Goal: Use online tool/utility: Utilize a website feature to perform a specific function

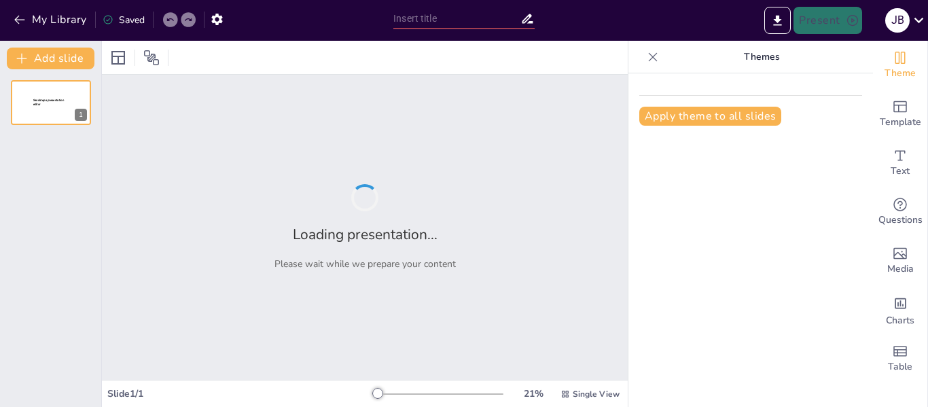
type input "Imported PROPUESTA ELEMENTOS DE APOYO.pptx"
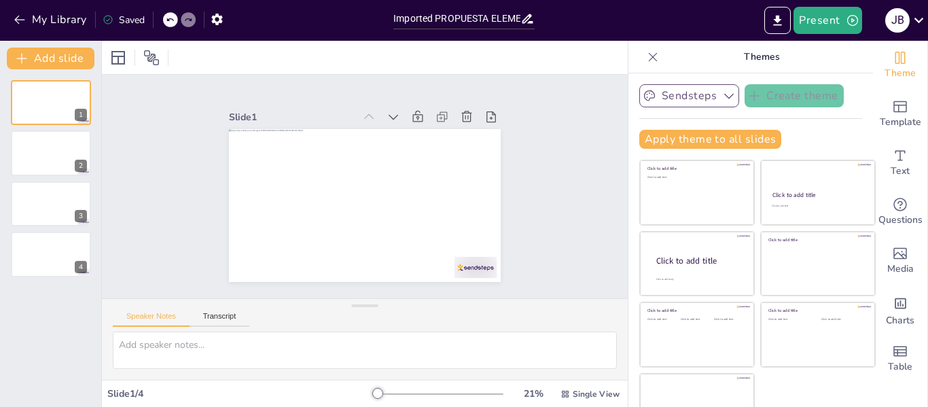
click at [688, 93] on button "Sendsteps" at bounding box center [689, 95] width 100 height 23
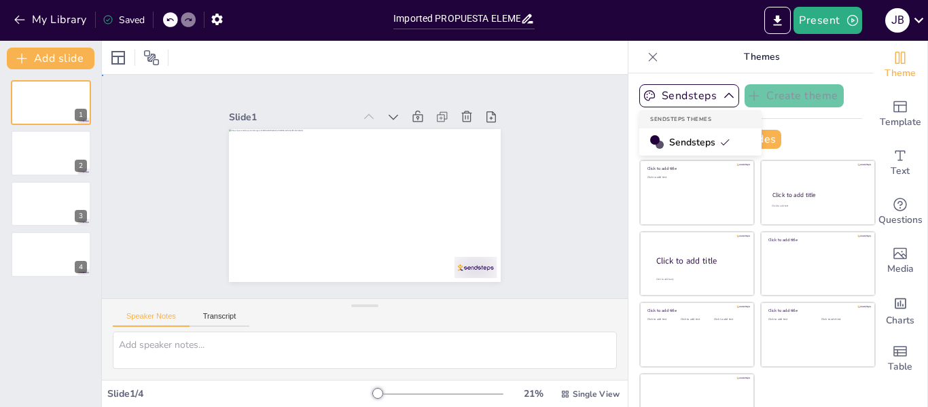
click at [552, 124] on div "Slide 1 Slide 2 Slide 3 Slide 4" at bounding box center [364, 186] width 375 height 569
click at [537, 194] on div "Slide 1 Slide 2 Slide 3 Slide 4" at bounding box center [364, 187] width 571 height 418
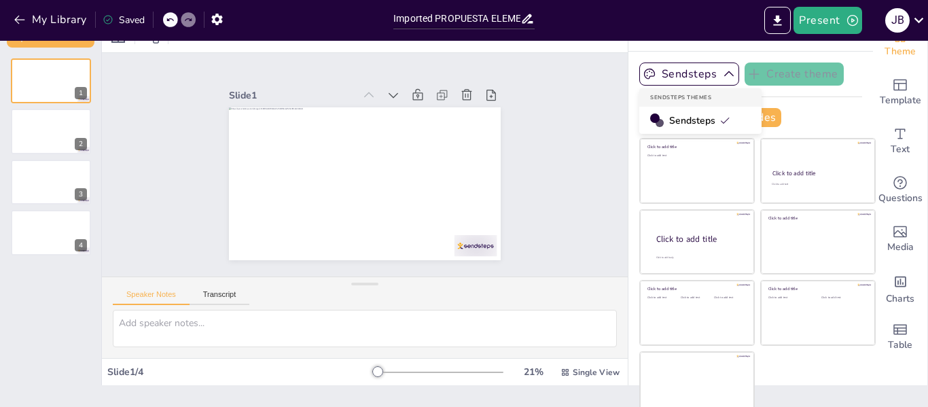
scroll to position [31, 0]
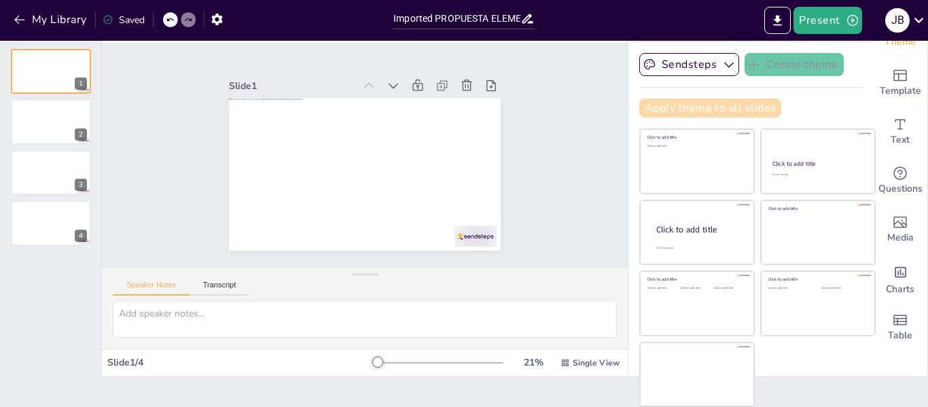
click at [656, 109] on button "Apply theme to all slides" at bounding box center [710, 108] width 142 height 19
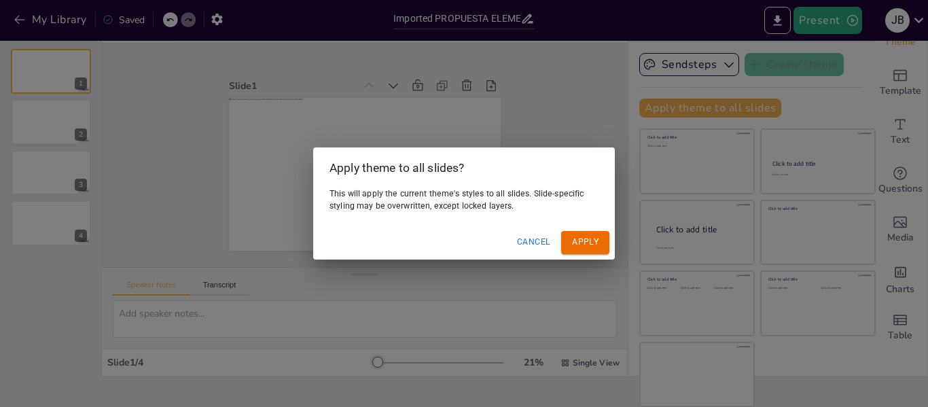
click at [552, 238] on div "Cancel Apply" at bounding box center [464, 242] width 302 height 33
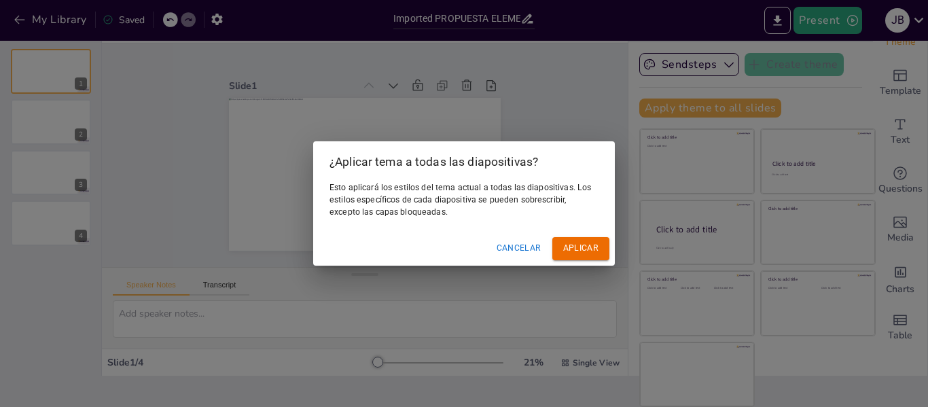
click at [523, 249] on font "Cancelar" at bounding box center [519, 248] width 45 height 10
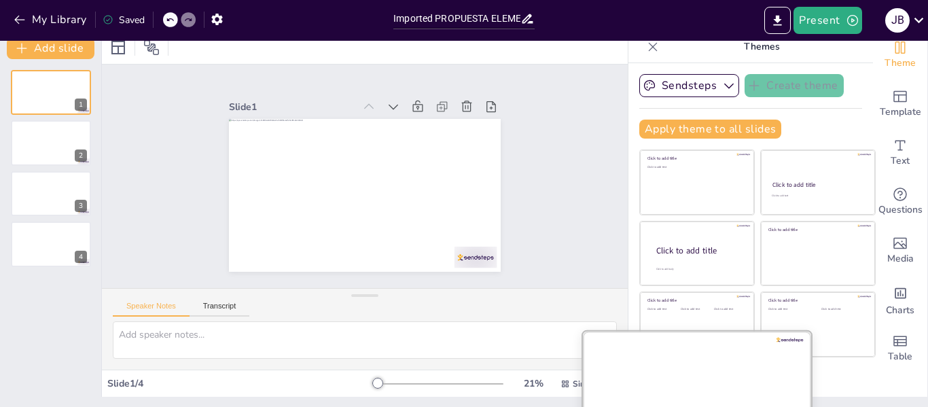
scroll to position [0, 0]
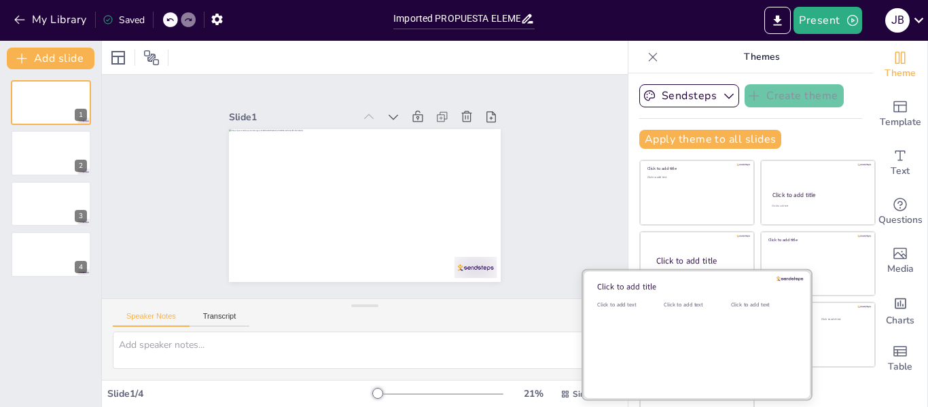
click at [731, 314] on div "Click to add text" at bounding box center [761, 343] width 61 height 84
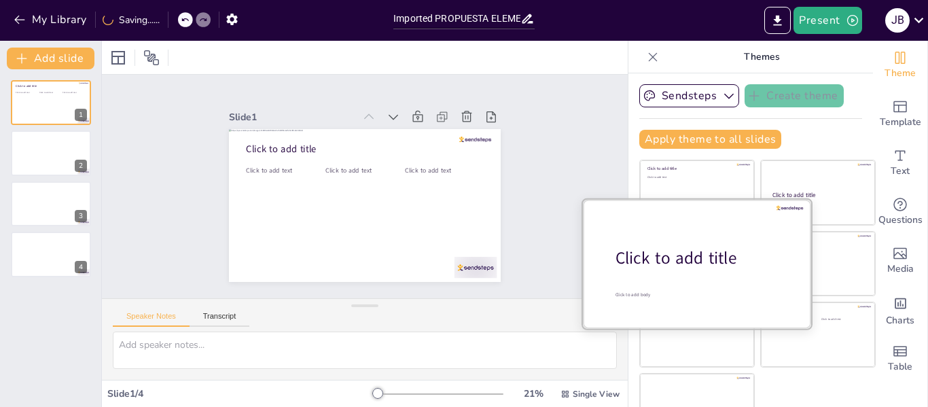
click at [693, 229] on div at bounding box center [697, 263] width 228 height 128
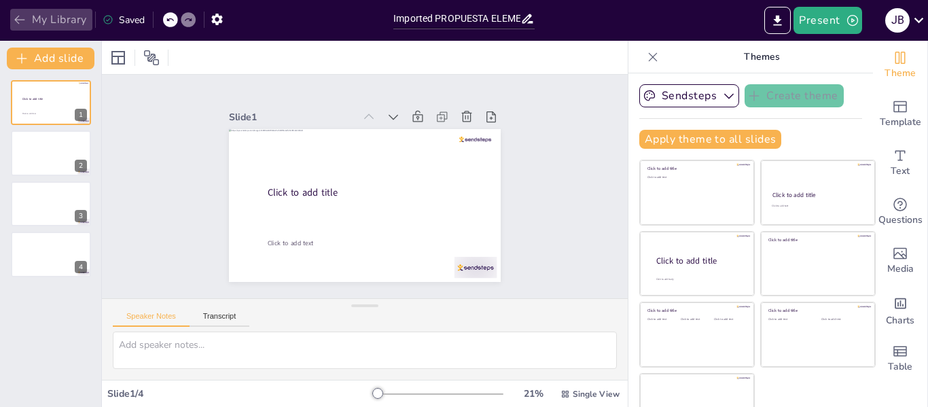
click at [10, 12] on button "My Library" at bounding box center [51, 20] width 82 height 22
